Goal: Task Accomplishment & Management: Manage account settings

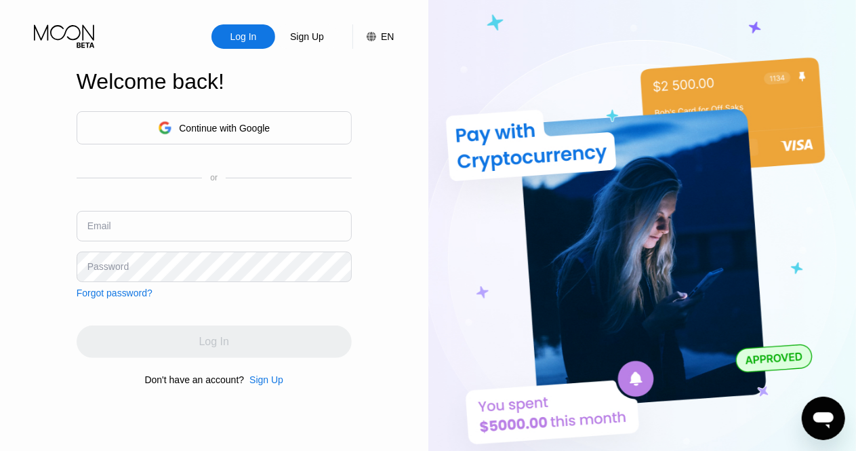
click at [138, 227] on input "text" at bounding box center [214, 226] width 275 height 30
paste input "[EMAIL_ADDRESS][DOMAIN_NAME]"
type input "[EMAIL_ADDRESS][DOMAIN_NAME]"
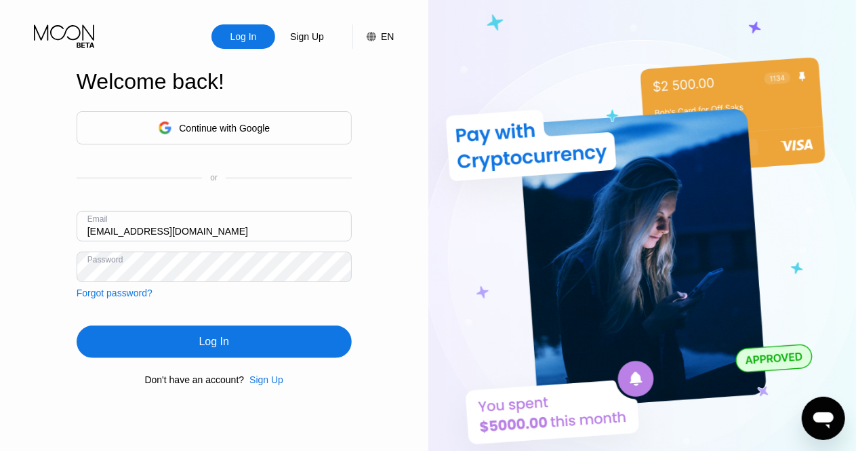
click at [206, 344] on div "Log In" at bounding box center [214, 342] width 30 height 14
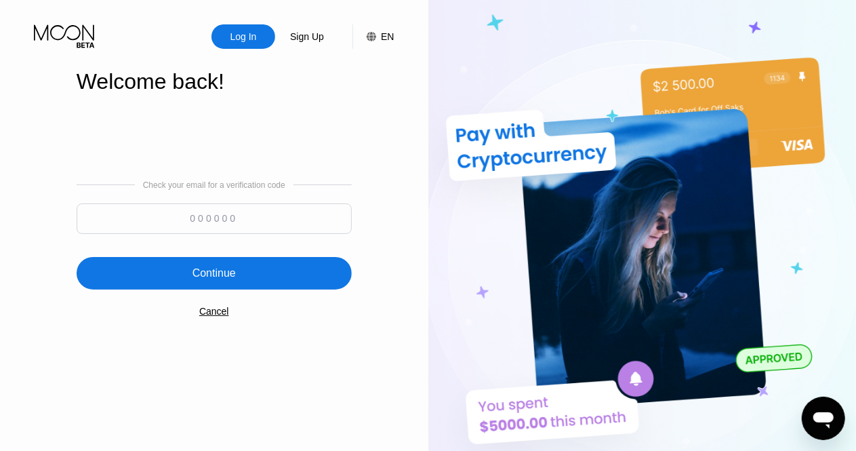
click at [226, 216] on input at bounding box center [214, 218] width 275 height 30
paste input "379807"
type input "379807"
click at [224, 279] on div "Continue" at bounding box center [213, 273] width 43 height 14
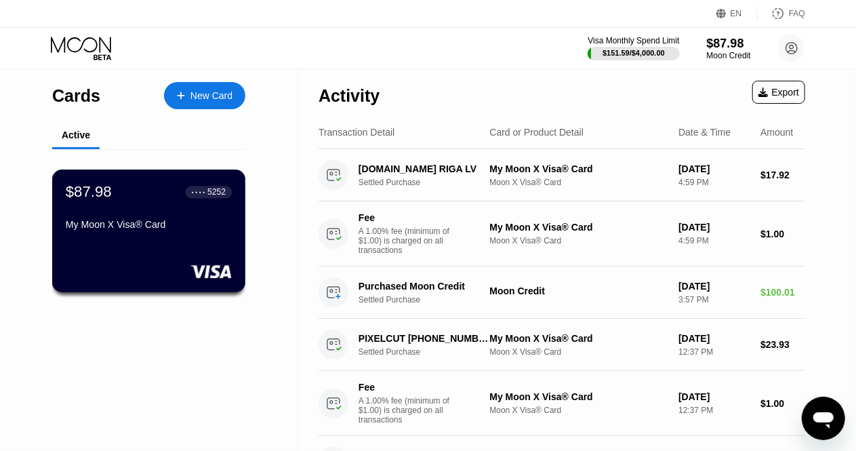
click at [199, 224] on div "My Moon X Visa® Card" at bounding box center [149, 224] width 166 height 11
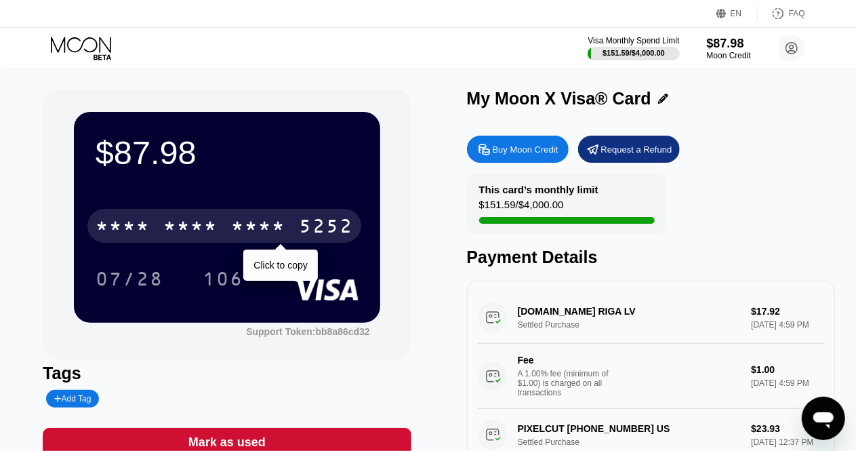
click at [281, 226] on div "* * * *" at bounding box center [258, 228] width 54 height 22
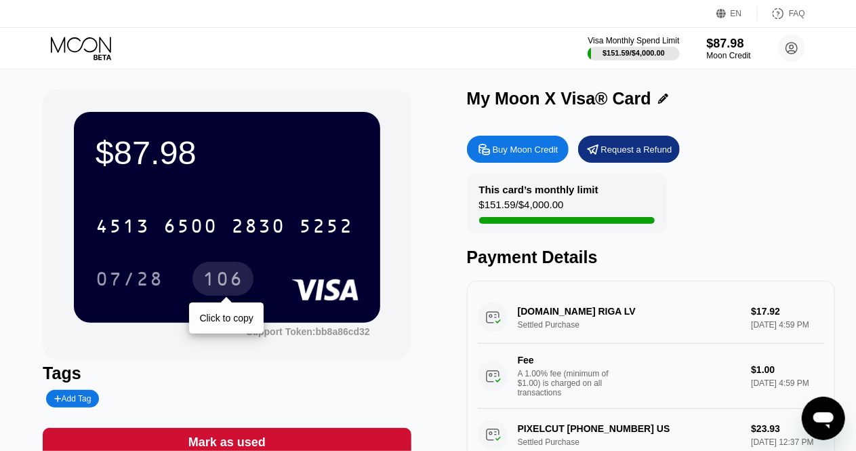
click at [234, 283] on div "106" at bounding box center [223, 281] width 41 height 22
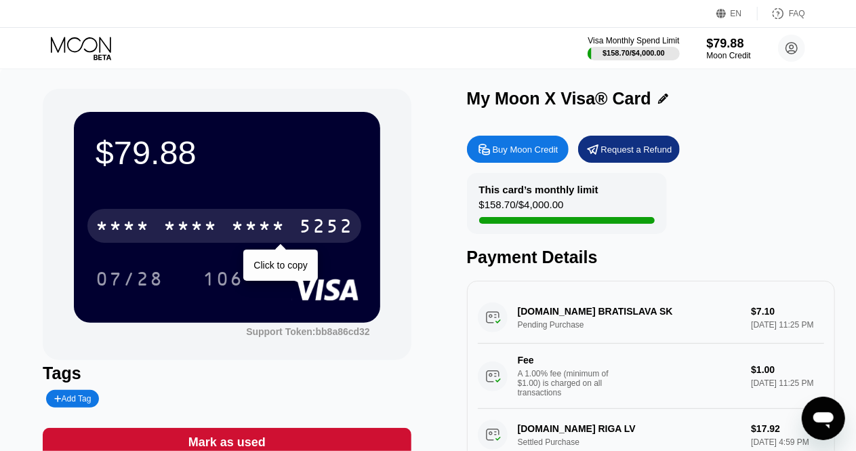
click at [293, 227] on div "* * * * * * * * * * * * 5252" at bounding box center [224, 226] width 274 height 34
